Goal: Task Accomplishment & Management: Use online tool/utility

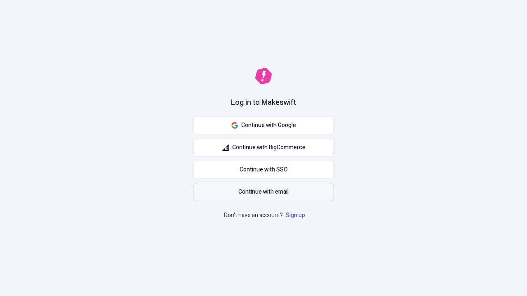
click at [263, 192] on span "Continue with email" at bounding box center [263, 192] width 50 height 9
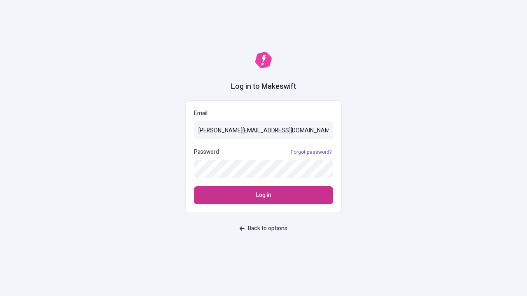
click at [263, 196] on span "Log in" at bounding box center [263, 195] width 15 height 9
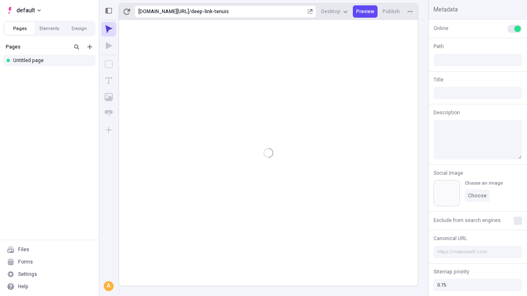
type input "/deep-link-tenuis"
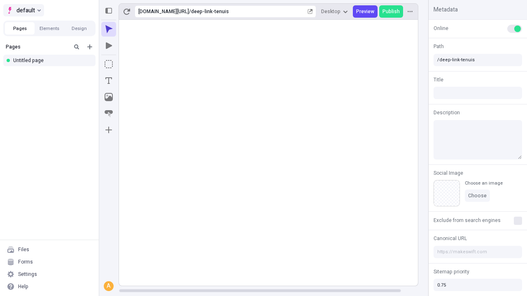
click at [23, 10] on span "default" at bounding box center [25, 10] width 19 height 10
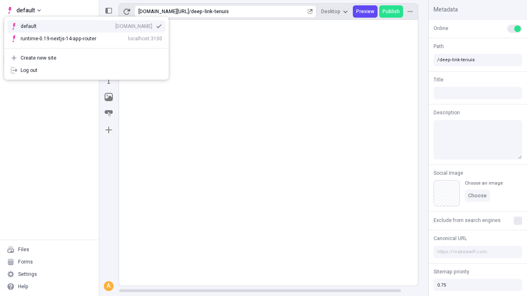
click at [86, 58] on div "Create new site" at bounding box center [92, 58] width 142 height 7
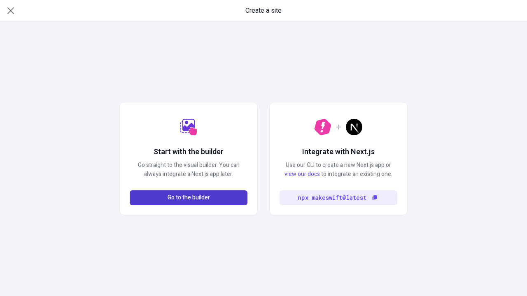
click at [189, 198] on span "Go to the builder" at bounding box center [189, 197] width 42 height 9
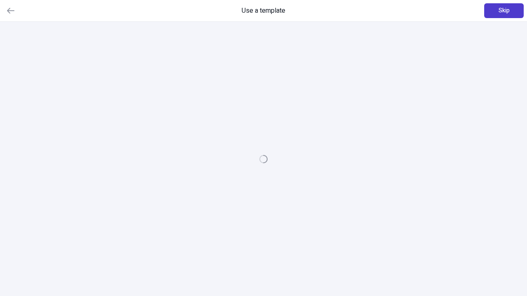
click at [504, 11] on span "Skip" at bounding box center [504, 10] width 11 height 9
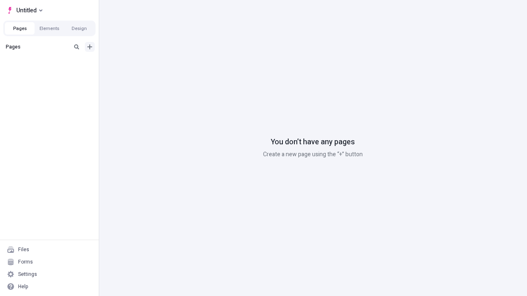
click at [90, 47] on icon "Add new" at bounding box center [89, 46] width 5 height 5
click at [52, 74] on div "Blank page" at bounding box center [51, 74] width 79 height 12
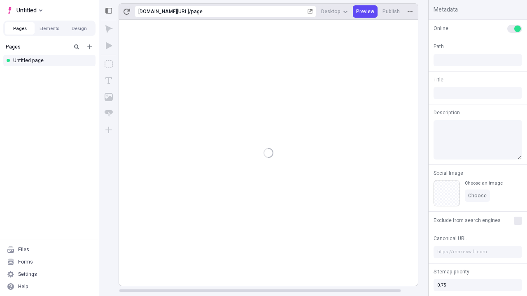
type input "/page"
click at [109, 64] on icon "Box" at bounding box center [109, 64] width 8 height 8
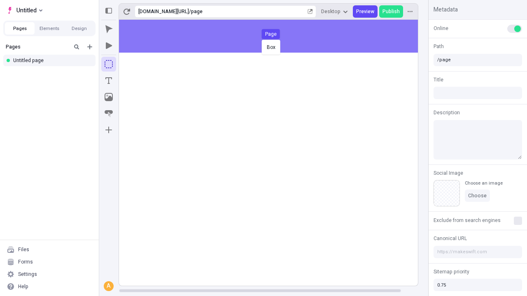
click at [277, 36] on div "Box Page" at bounding box center [263, 148] width 527 height 296
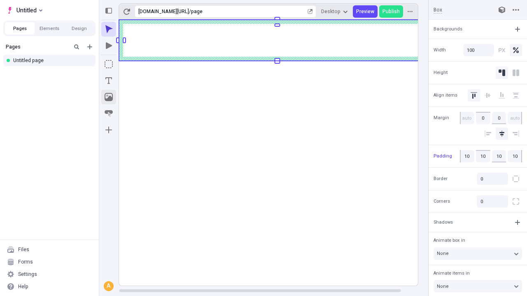
click at [109, 97] on icon "Image" at bounding box center [109, 97] width 8 height 8
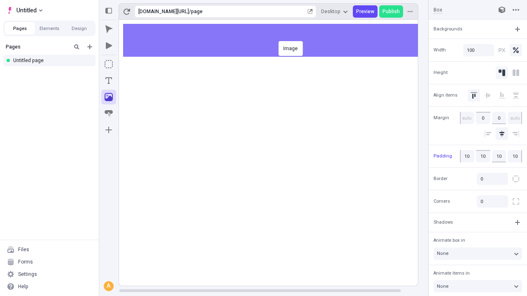
click at [277, 40] on div "Image" at bounding box center [263, 148] width 527 height 296
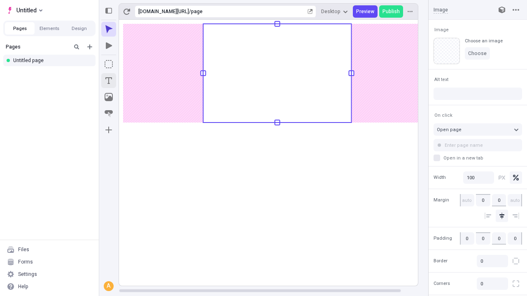
click at [109, 81] on icon "Text" at bounding box center [108, 80] width 7 height 7
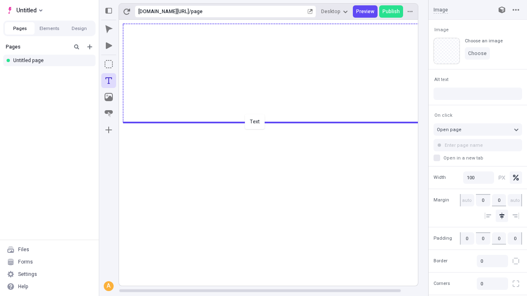
click at [277, 122] on div "Text" at bounding box center [263, 148] width 527 height 296
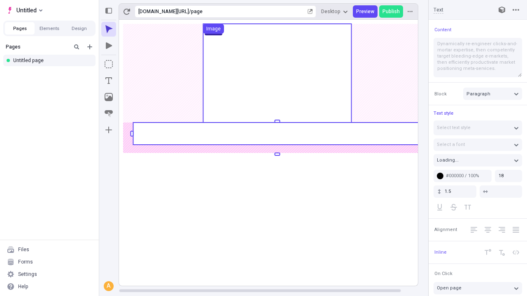
click at [277, 134] on rect at bounding box center [277, 134] width 288 height 22
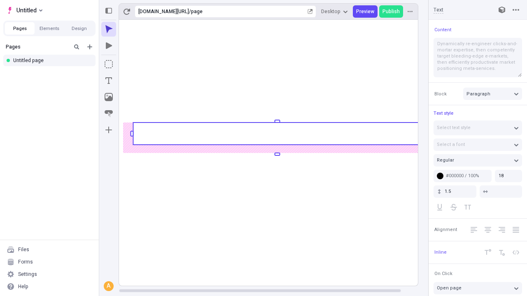
click at [277, 134] on rect at bounding box center [277, 134] width 288 height 22
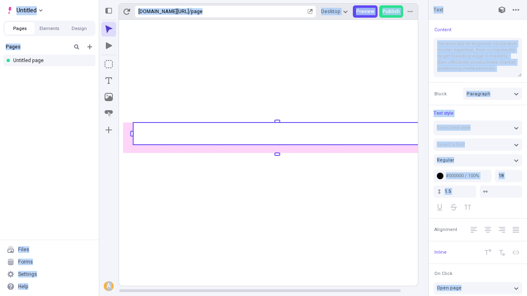
click at [109, 97] on icon "Image" at bounding box center [109, 97] width 8 height 8
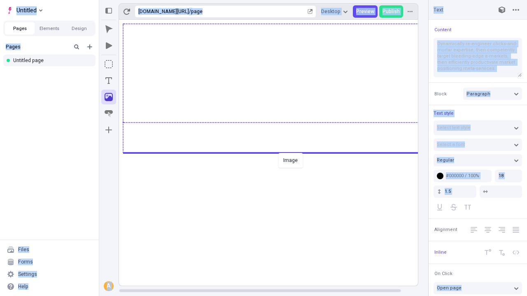
click at [277, 152] on div "Image" at bounding box center [263, 148] width 527 height 296
